Goal: Contribute content

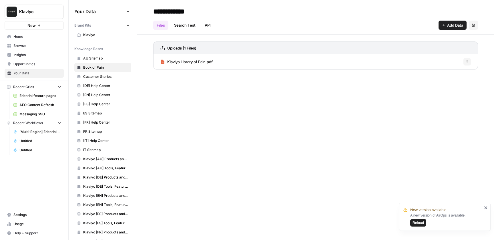
click at [420, 222] on span "Reload" at bounding box center [418, 222] width 11 height 5
click at [128, 49] on icon "button" at bounding box center [127, 48] width 3 height 3
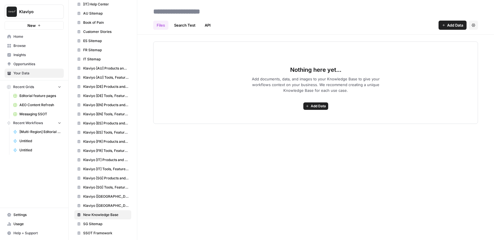
scroll to position [114, 0]
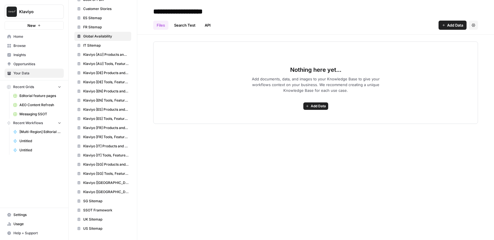
type input "**********"
click at [444, 27] on icon "button" at bounding box center [443, 24] width 3 height 3
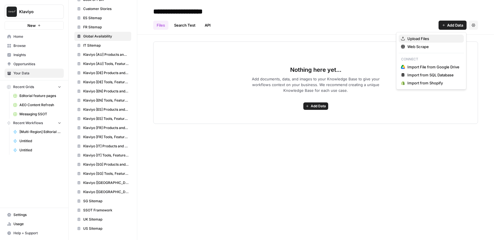
click at [424, 37] on span "Upload Files" at bounding box center [433, 39] width 52 height 6
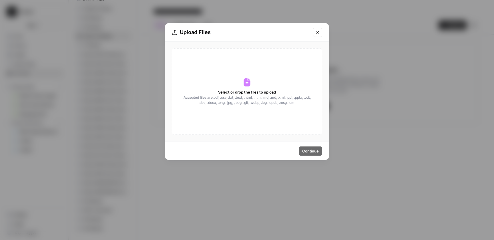
click at [0, 0] on form "Select or drop the files to upload Accepted files are .pdf, .csv, .txt, .text, …" at bounding box center [0, 0] width 0 height 0
click at [272, 105] on span "Accepted files are .pdf, .csv, .txt, .text, .html, .htm, .md, .md, .xml, .ppt, …" at bounding box center [247, 100] width 128 height 10
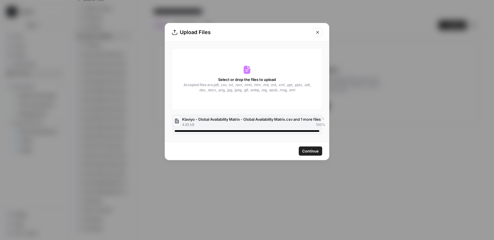
click at [314, 153] on span "Continue" at bounding box center [310, 151] width 17 height 6
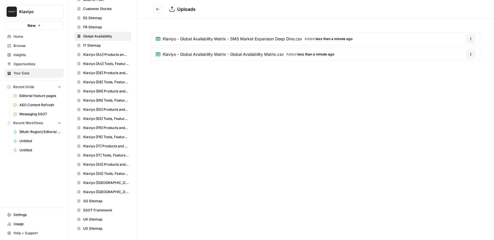
click at [159, 8] on icon "Go back" at bounding box center [158, 9] width 4 height 4
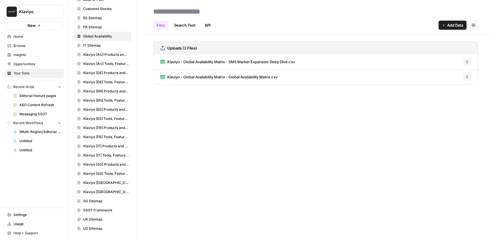
click at [272, 20] on div "Files Search Test API Add Data Settings" at bounding box center [315, 23] width 325 height 14
click at [197, 11] on input at bounding box center [197, 11] width 92 height 11
type input "**********"
click at [293, 20] on div "Files Search Test API Add Data Settings" at bounding box center [315, 23] width 325 height 14
click at [312, 138] on div "**********" at bounding box center [315, 120] width 357 height 240
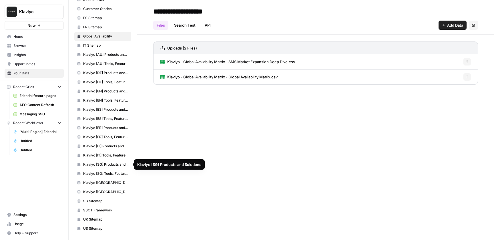
click at [114, 202] on span "SG Sitemap" at bounding box center [105, 200] width 45 height 5
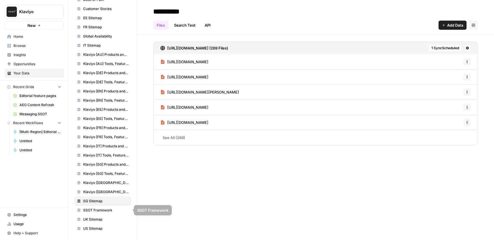
click at [114, 210] on span "SSOT Framework" at bounding box center [105, 210] width 45 height 5
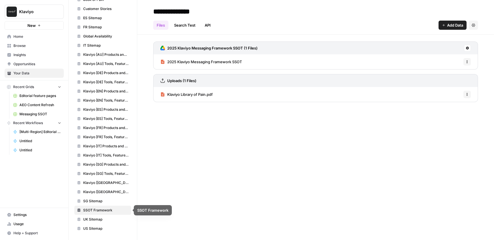
click at [116, 217] on span "UK Sitemap" at bounding box center [105, 219] width 45 height 5
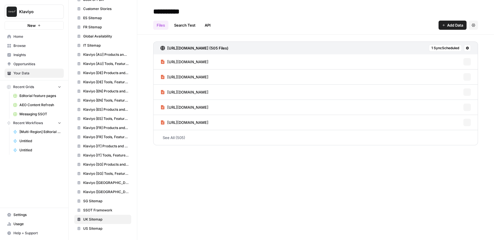
click at [115, 202] on span "SG Sitemap" at bounding box center [105, 200] width 45 height 5
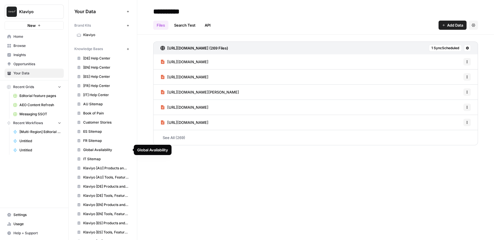
click at [112, 114] on span "Book of Pain" at bounding box center [105, 113] width 45 height 5
